Goal: Task Accomplishment & Management: Manage account settings

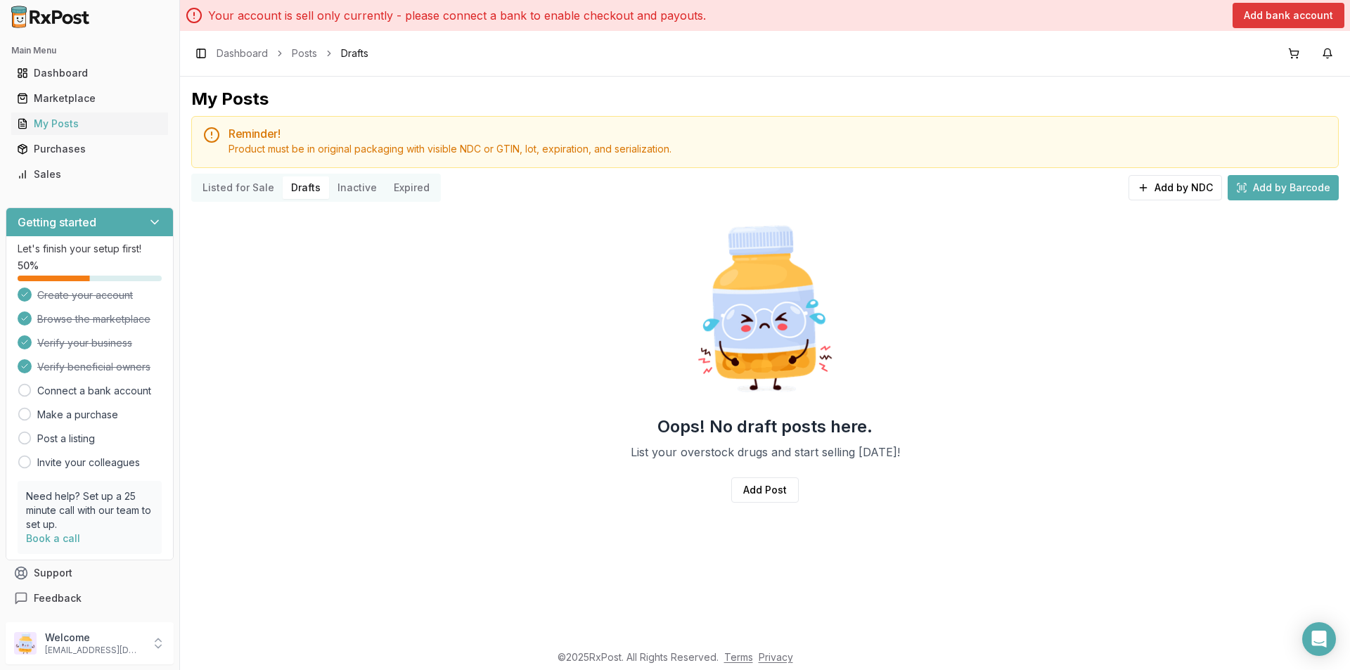
click at [1301, 19] on button "Add bank account" at bounding box center [1289, 15] width 112 height 25
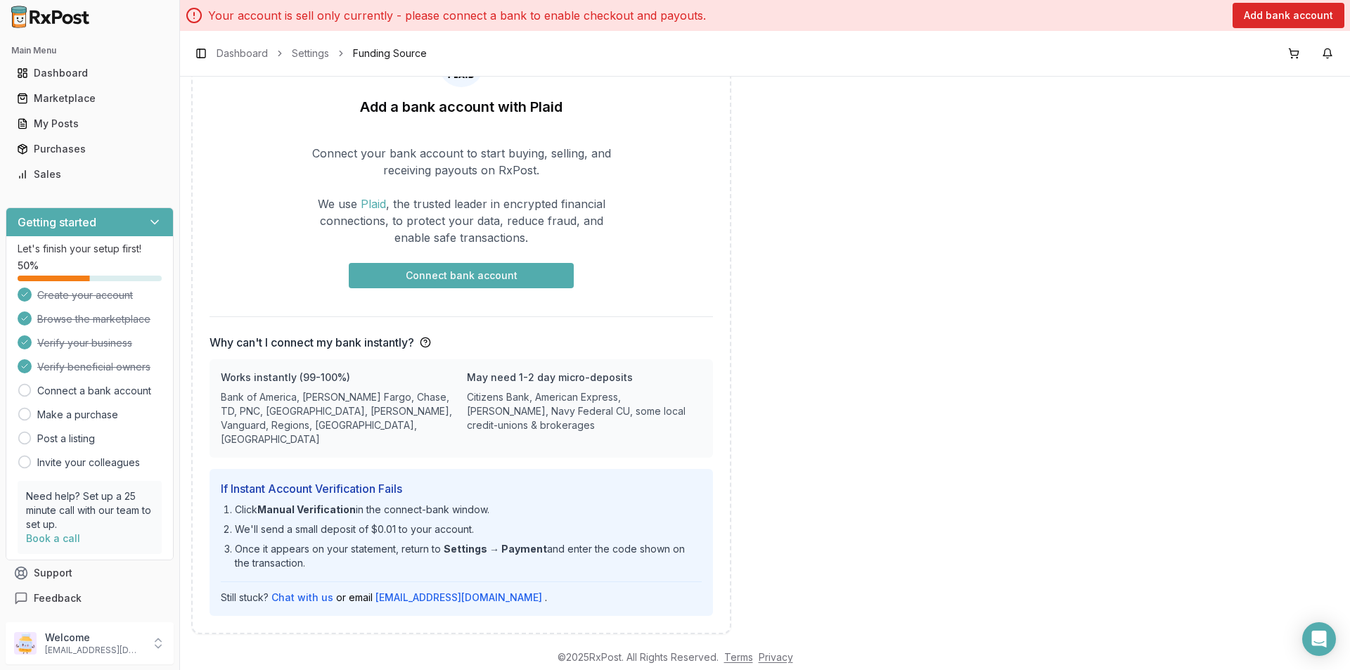
scroll to position [138, 0]
click at [471, 275] on button "Connect bank account" at bounding box center [461, 274] width 225 height 25
